Goal: Information Seeking & Learning: Find specific fact

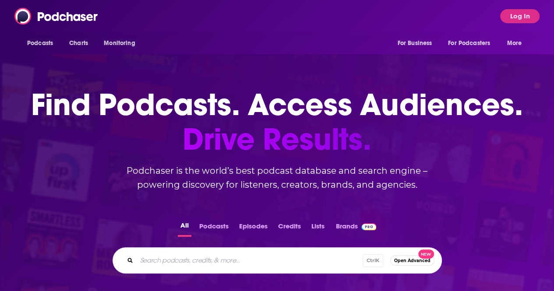
click at [546, 17] on div "Podcasts Charts Monitoring For Business For Podcasters More Log In" at bounding box center [277, 16] width 554 height 32
click at [526, 16] on button "Log In" at bounding box center [519, 16] width 39 height 14
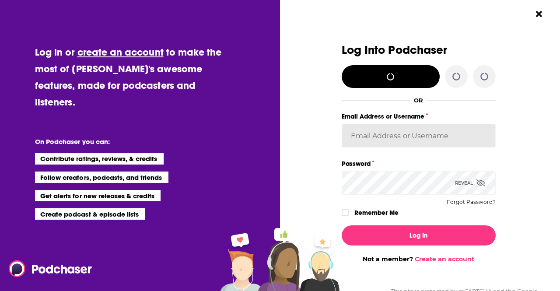
type input "fsg.publicity"
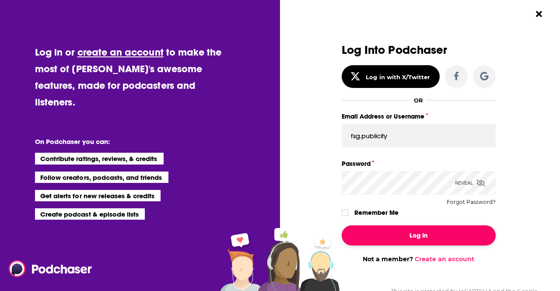
click at [391, 242] on button "Log In" at bounding box center [419, 235] width 154 height 20
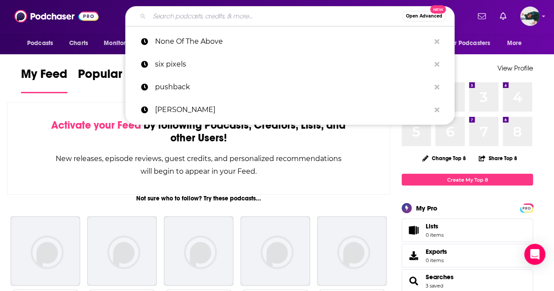
click at [172, 14] on input "Search podcasts, credits, & more..." at bounding box center [275, 16] width 253 height 14
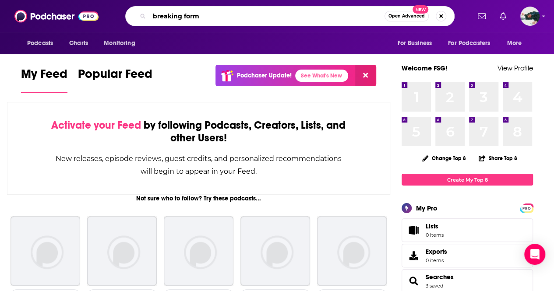
type input "breaking form"
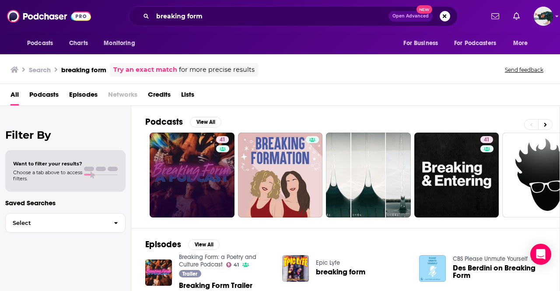
click at [194, 167] on link "41" at bounding box center [192, 175] width 85 height 85
